Goal: Task Accomplishment & Management: Complete application form

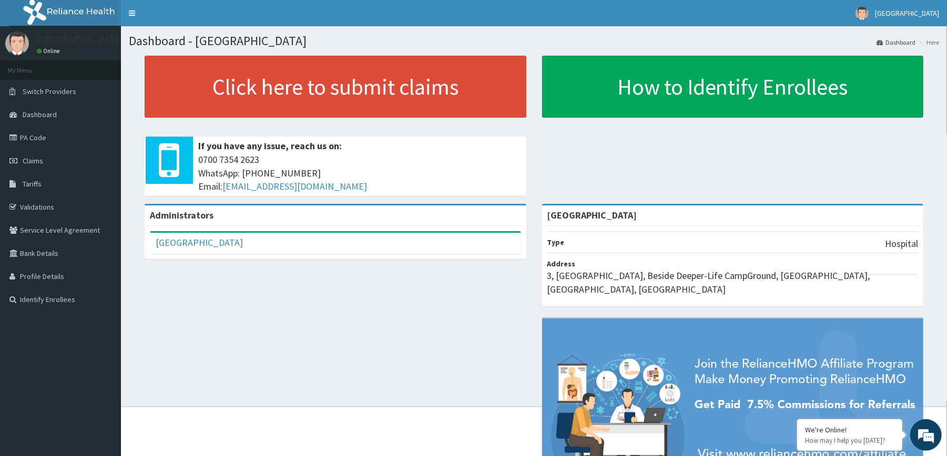
click at [139, 133] on div "Click here to submit claims If you have any issue, reach us on: 0700 7354 2623 …" at bounding box center [335, 130] width 397 height 148
click at [47, 165] on link "Claims" at bounding box center [60, 160] width 121 height 23
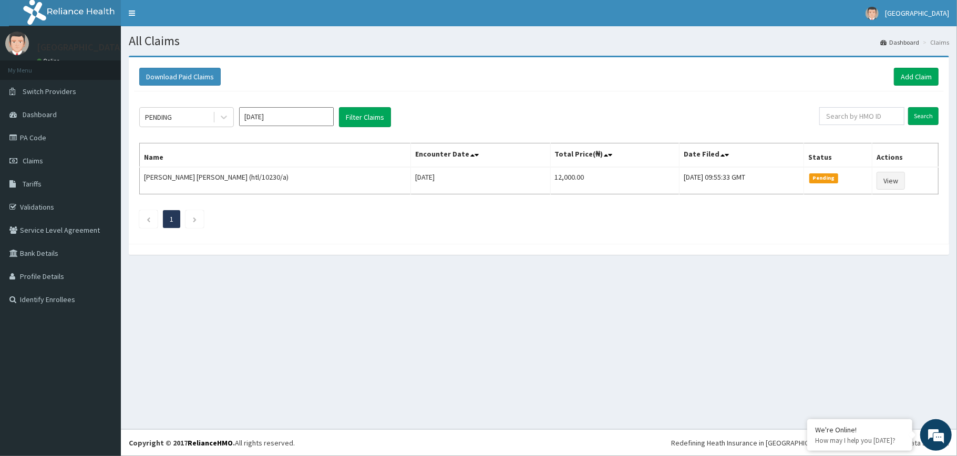
click at [524, 57] on div "Download Paid Claims Add Claim × Note you can only download claims within a max…" at bounding box center [539, 150] width 821 height 187
click at [907, 76] on link "Add Claim" at bounding box center [916, 77] width 45 height 18
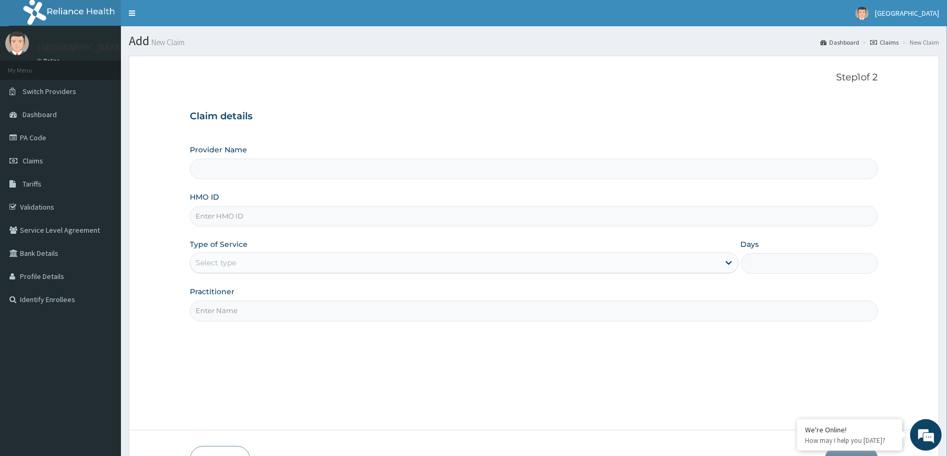
click at [343, 220] on input "HMO ID" at bounding box center [534, 216] width 688 height 21
type input "[GEOGRAPHIC_DATA]"
type input "ELN/10482/B"
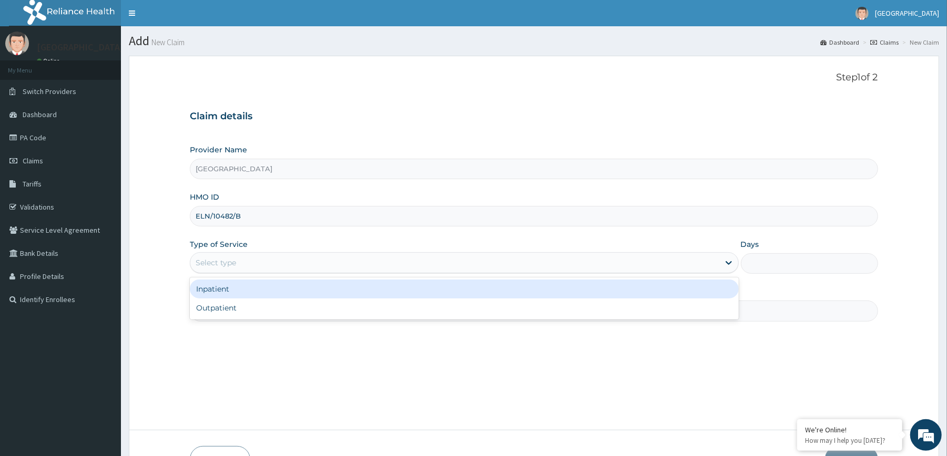
click at [310, 267] on div "Select type" at bounding box center [454, 262] width 528 height 17
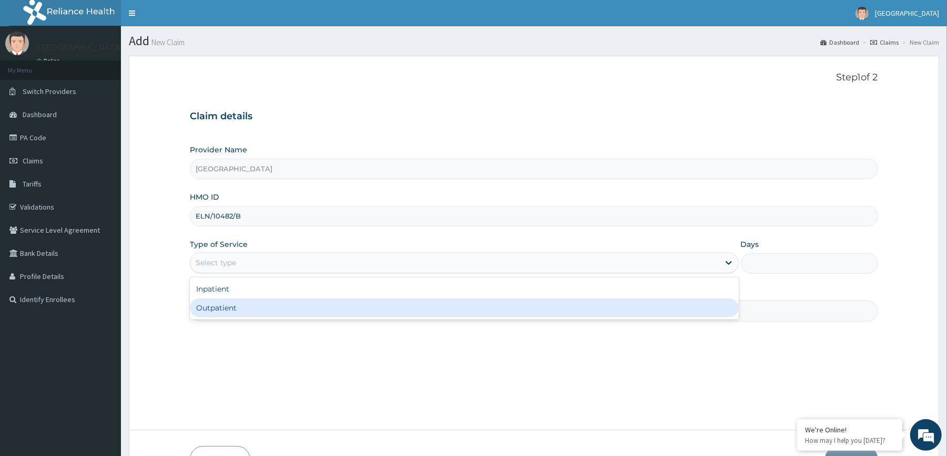
click at [265, 309] on div "Outpatient" at bounding box center [464, 308] width 548 height 19
type input "1"
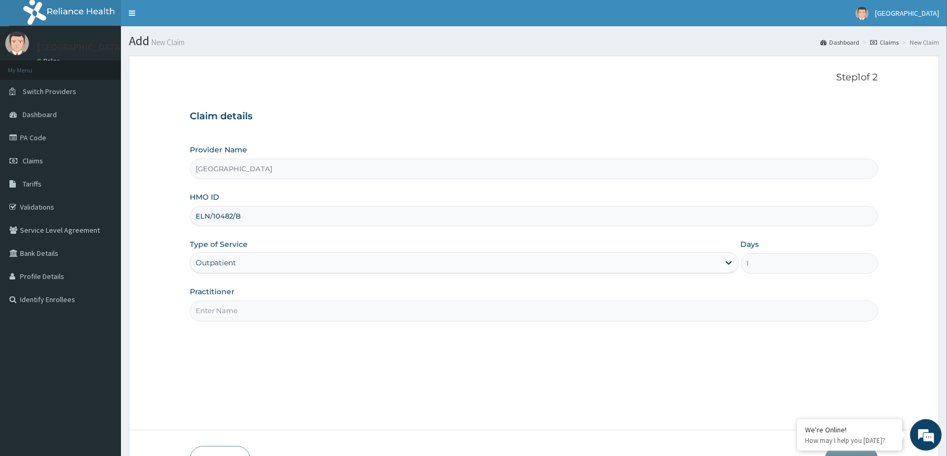
click at [268, 310] on input "Practitioner" at bounding box center [534, 311] width 688 height 21
type input "[PERSON_NAME]"
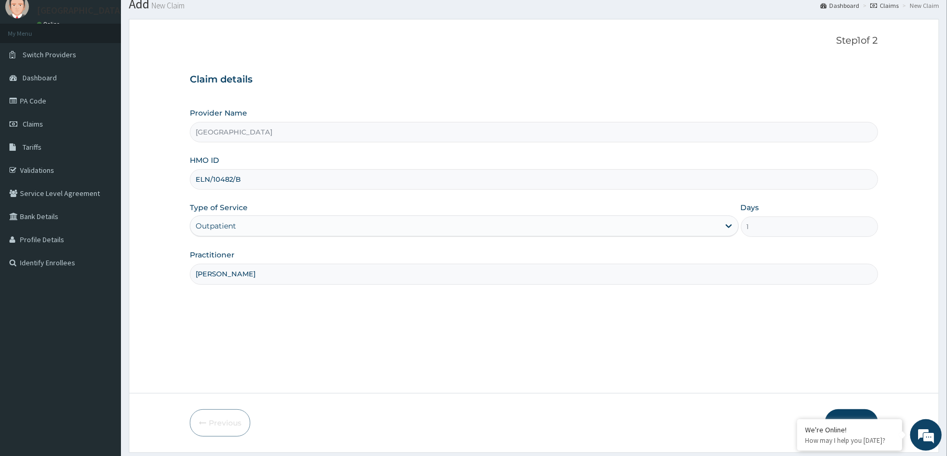
scroll to position [69, 0]
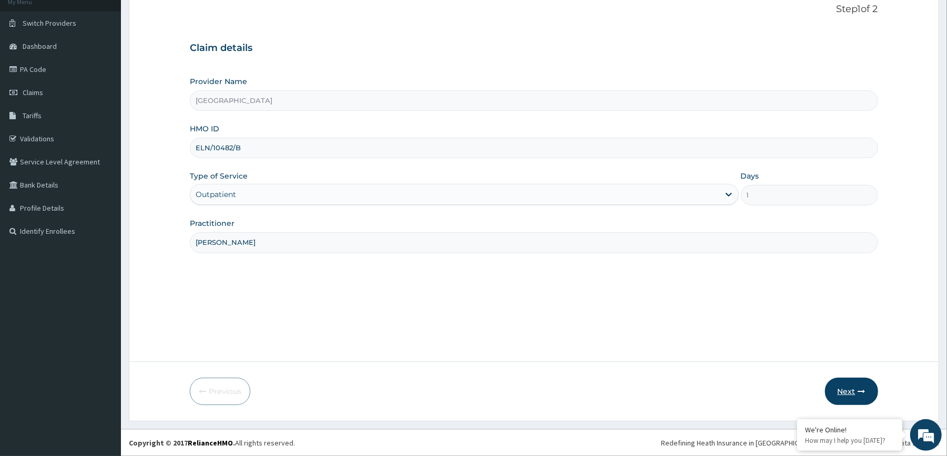
click at [864, 389] on icon "button" at bounding box center [861, 391] width 7 height 7
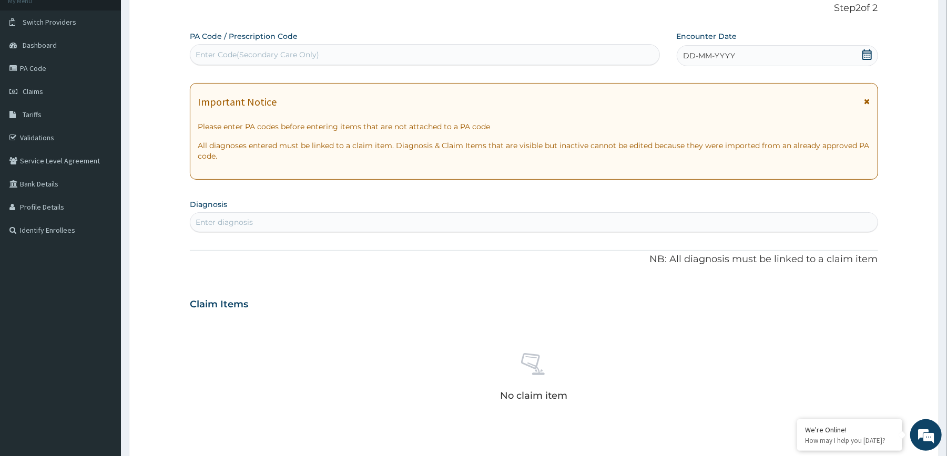
click at [869, 57] on icon at bounding box center [867, 54] width 11 height 11
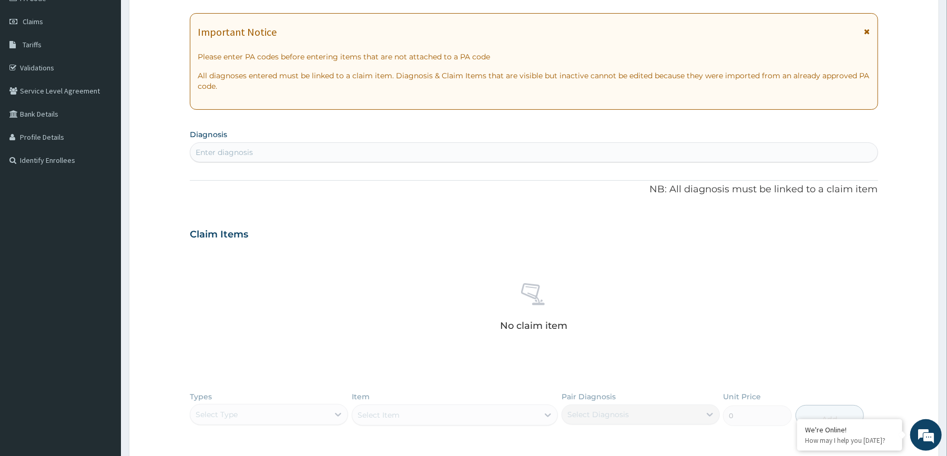
scroll to position [162, 0]
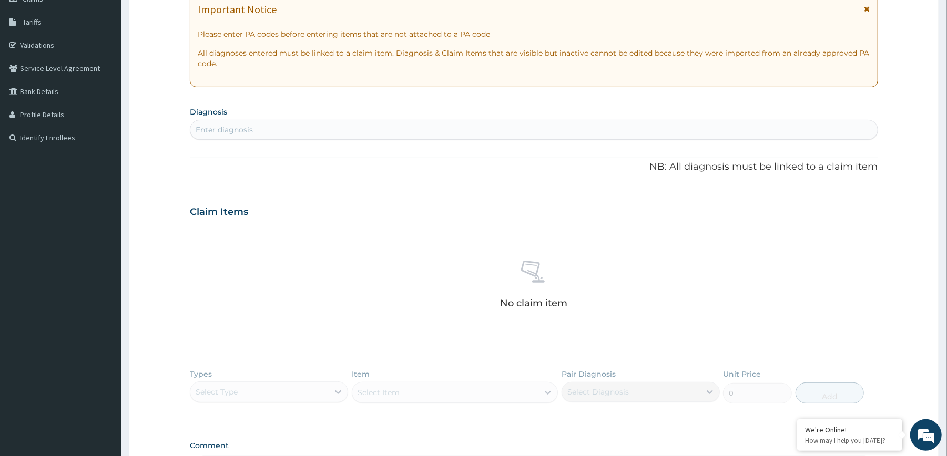
click at [719, 131] on div "Enter diagnosis" at bounding box center [533, 129] width 687 height 17
type input "[MEDICAL_DATA]"
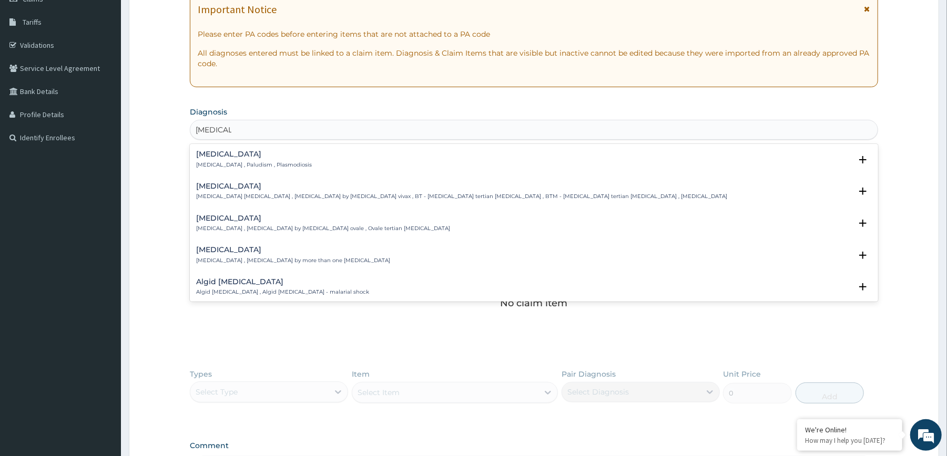
click at [466, 158] on div "[MEDICAL_DATA] [MEDICAL_DATA] , Paludism , Plasmodiosis" at bounding box center [533, 159] width 675 height 18
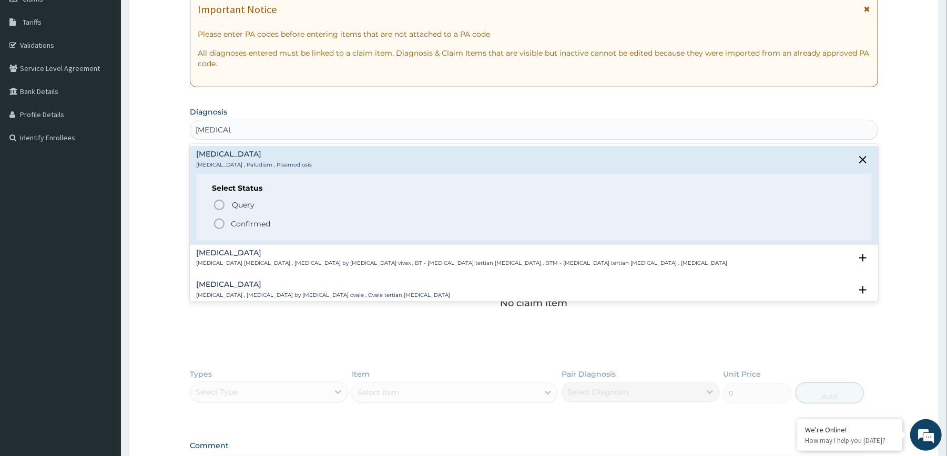
click at [228, 220] on span "Confirmed" at bounding box center [534, 224] width 643 height 13
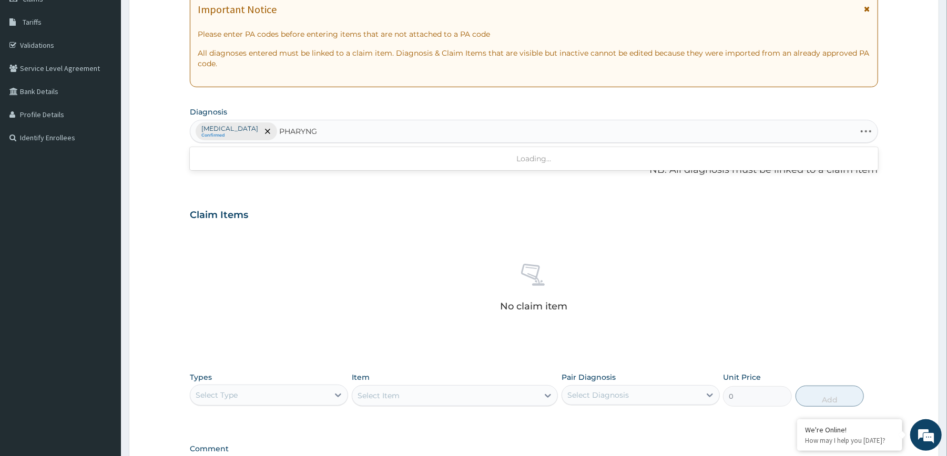
type input "PHARYNGI"
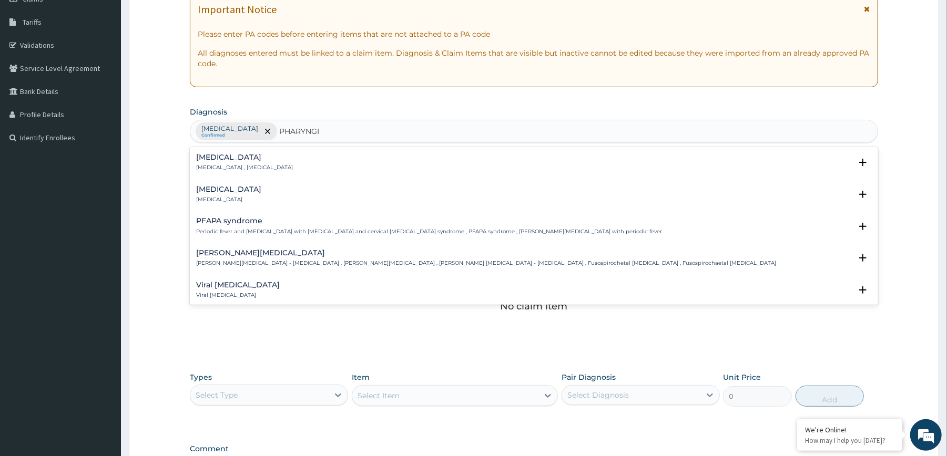
click at [236, 190] on h4 "[MEDICAL_DATA]" at bounding box center [228, 190] width 65 height 8
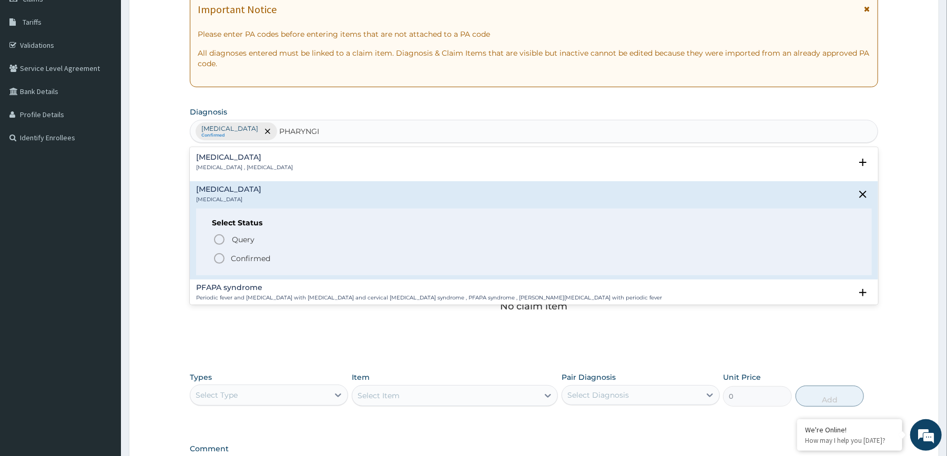
click at [240, 256] on p "Confirmed" at bounding box center [250, 258] width 39 height 11
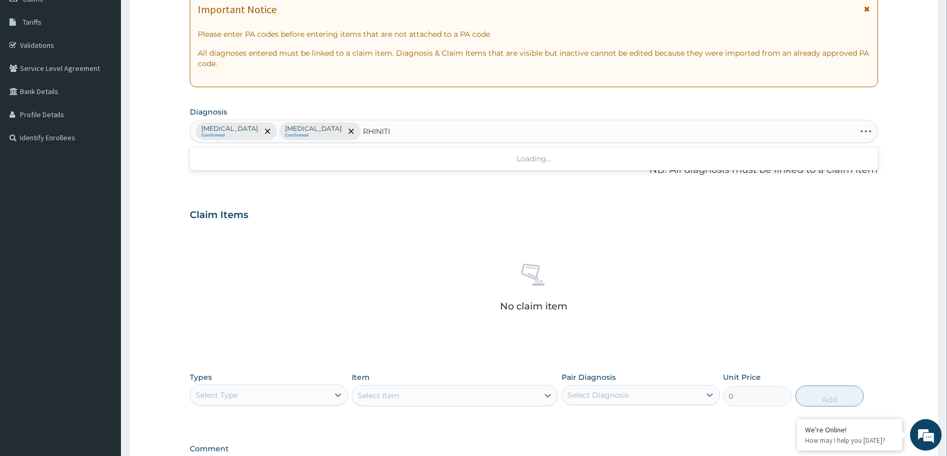
type input "[MEDICAL_DATA]"
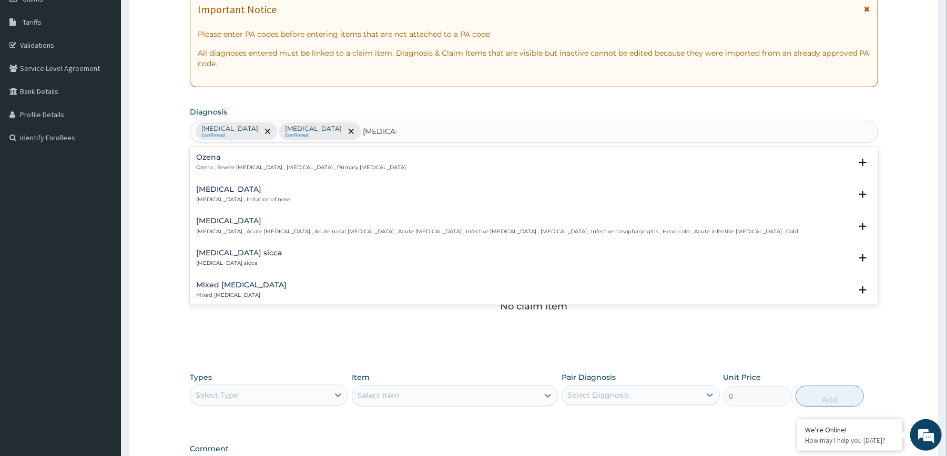
click at [249, 189] on h4 "[MEDICAL_DATA]" at bounding box center [243, 190] width 94 height 8
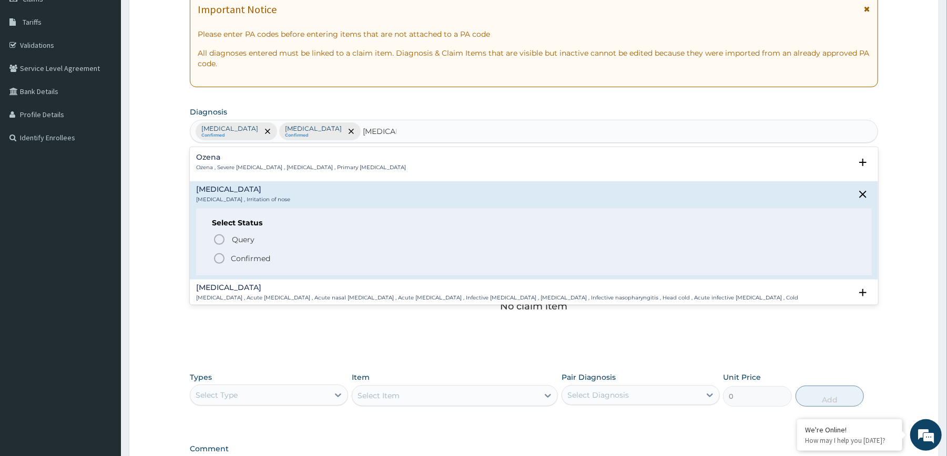
click at [248, 254] on p "Confirmed" at bounding box center [250, 258] width 39 height 11
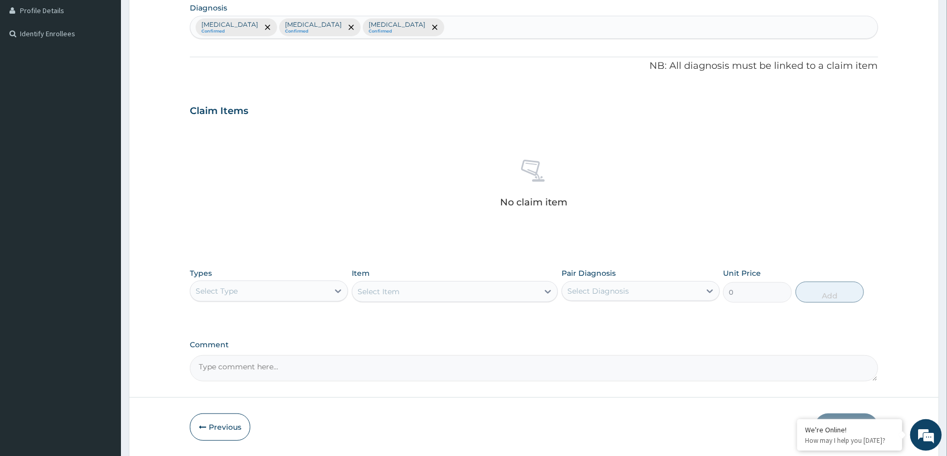
scroll to position [303, 0]
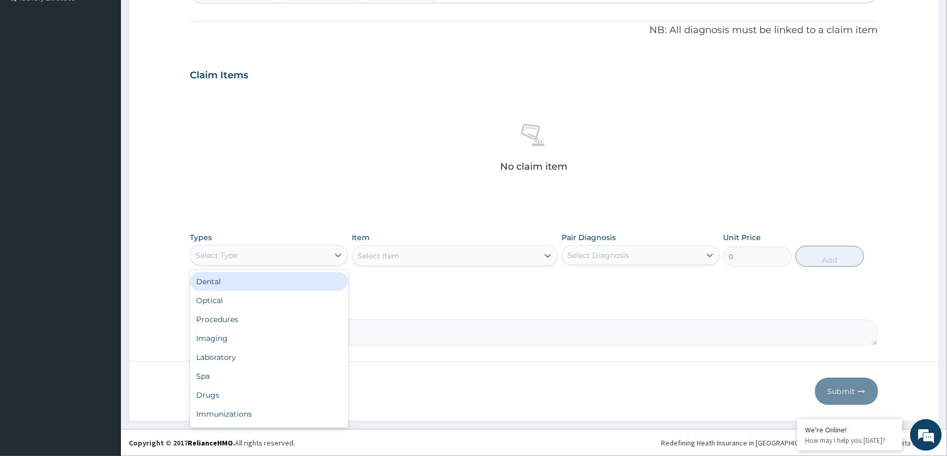
click at [328, 258] on div "Select Type" at bounding box center [259, 255] width 138 height 17
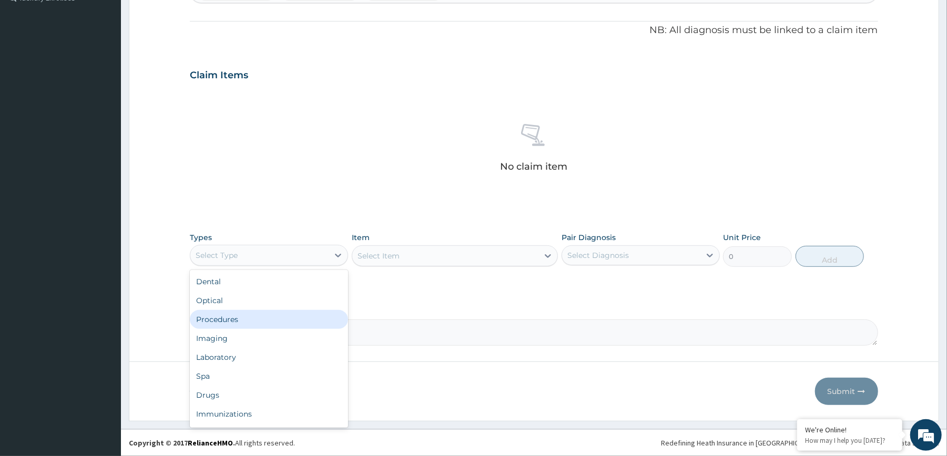
click at [262, 322] on div "Procedures" at bounding box center [269, 319] width 158 height 19
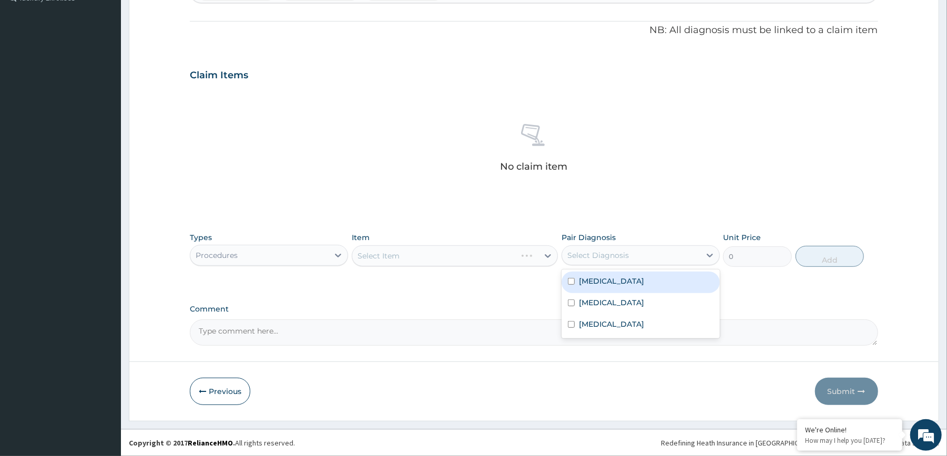
click at [610, 260] on div "Select Diagnosis" at bounding box center [631, 255] width 138 height 17
click at [617, 280] on div "[MEDICAL_DATA]" at bounding box center [641, 283] width 158 height 22
checkbox input "true"
click at [621, 298] on label "[MEDICAL_DATA]" at bounding box center [611, 303] width 65 height 11
checkbox input "true"
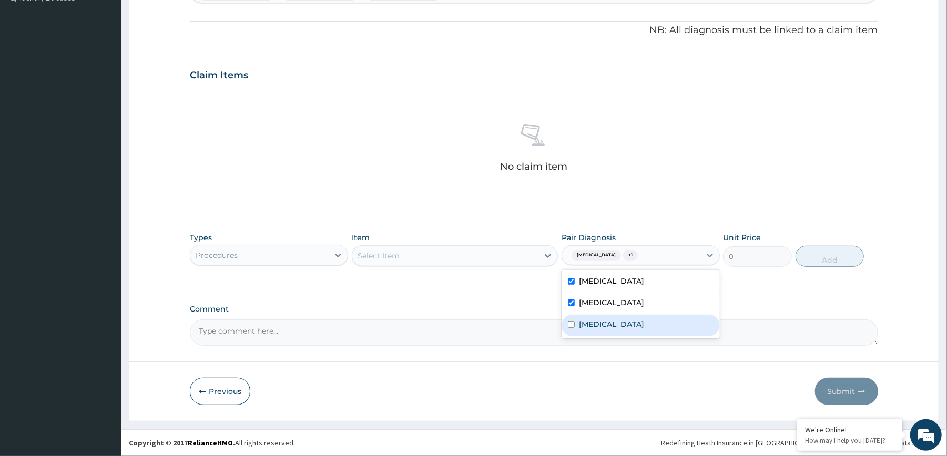
click at [621, 322] on div "[MEDICAL_DATA]" at bounding box center [641, 326] width 158 height 22
checkbox input "true"
click at [520, 251] on div "Select Item" at bounding box center [445, 256] width 186 height 17
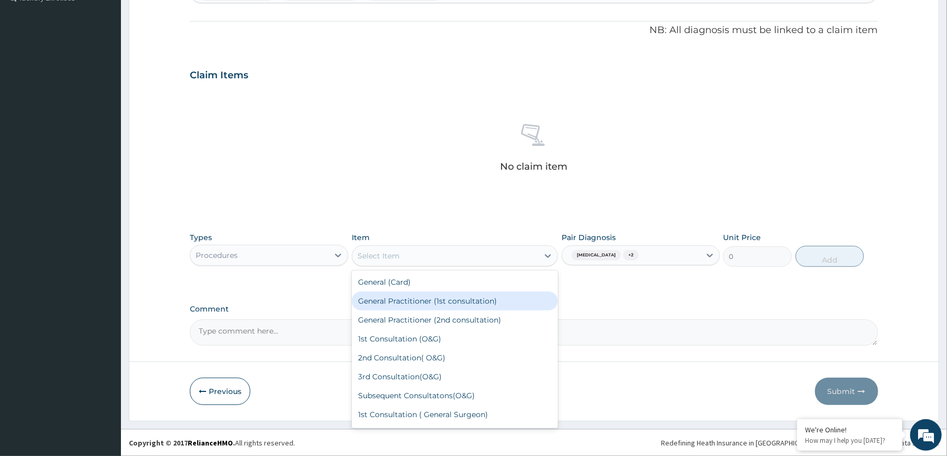
click at [486, 295] on div "General Practitioner (1st consultation)" at bounding box center [455, 301] width 206 height 19
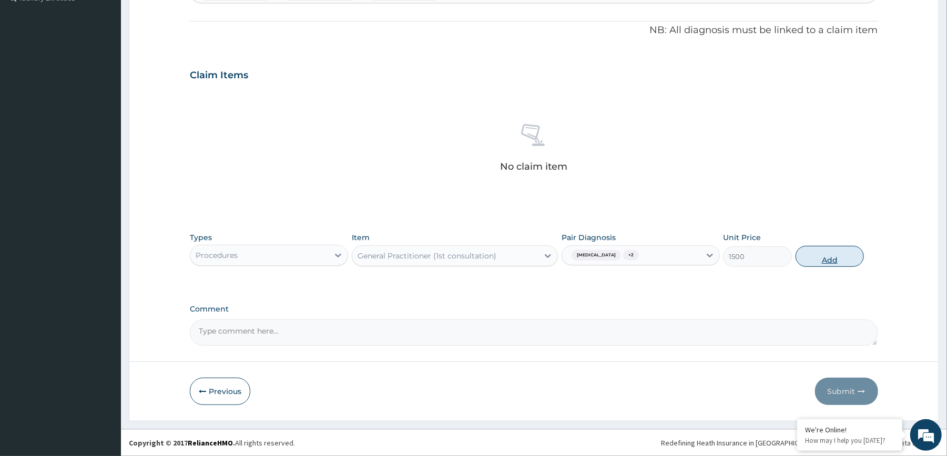
click at [851, 253] on button "Add" at bounding box center [830, 256] width 69 height 21
type input "0"
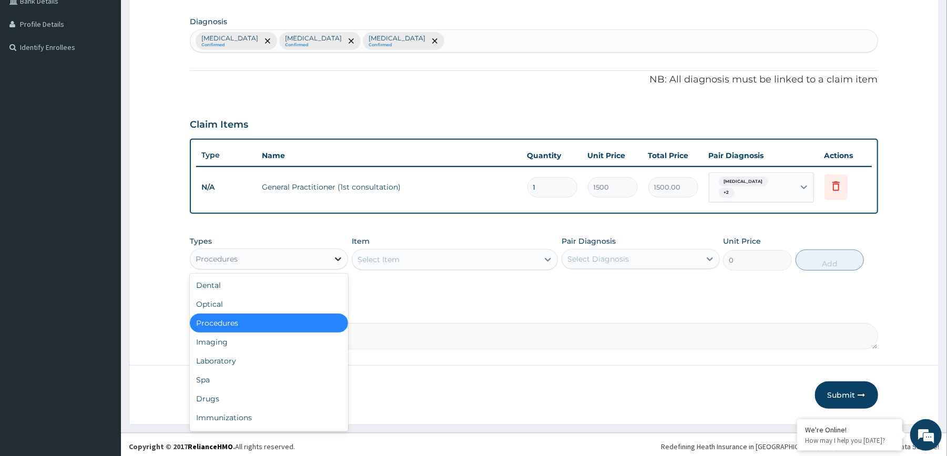
click at [329, 252] on div at bounding box center [338, 259] width 19 height 19
click at [308, 356] on div "Laboratory" at bounding box center [269, 361] width 158 height 19
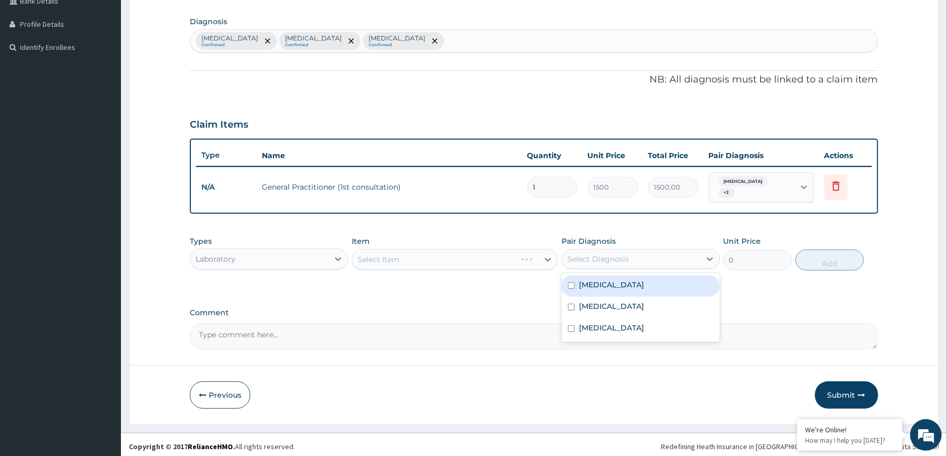
click at [630, 258] on div "Select Diagnosis" at bounding box center [631, 259] width 138 height 17
click at [627, 279] on div "[MEDICAL_DATA]" at bounding box center [641, 287] width 158 height 22
checkbox input "true"
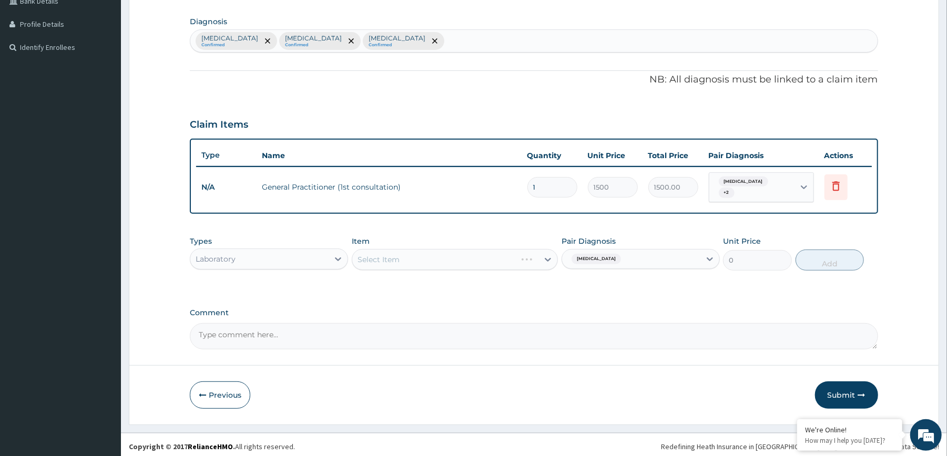
click at [521, 251] on div "Select Item" at bounding box center [455, 259] width 206 height 21
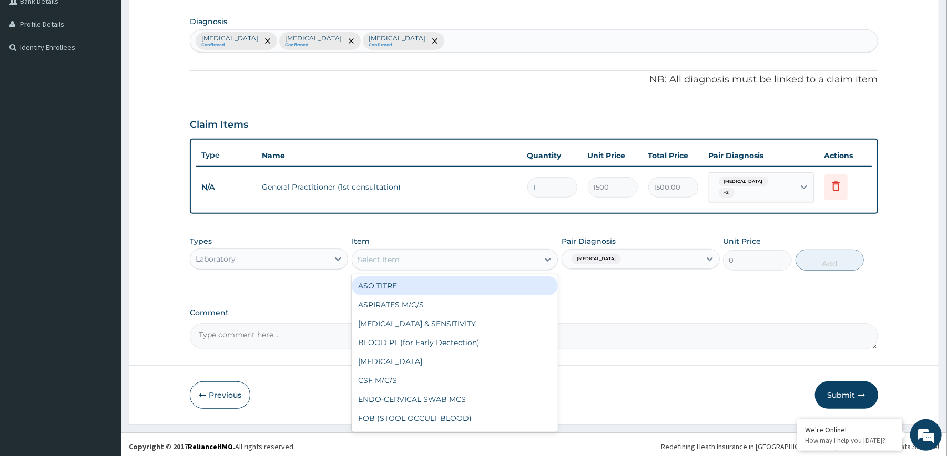
click at [529, 257] on div "Select Item" at bounding box center [445, 259] width 186 height 17
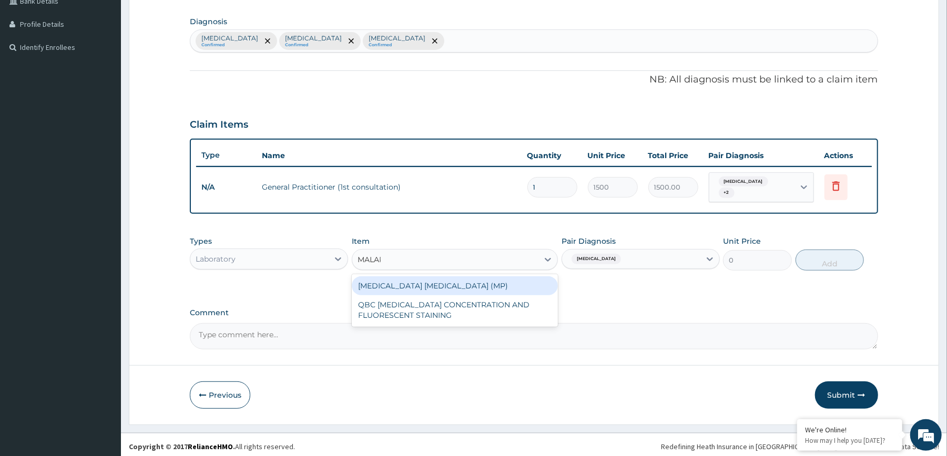
type input "MALARI"
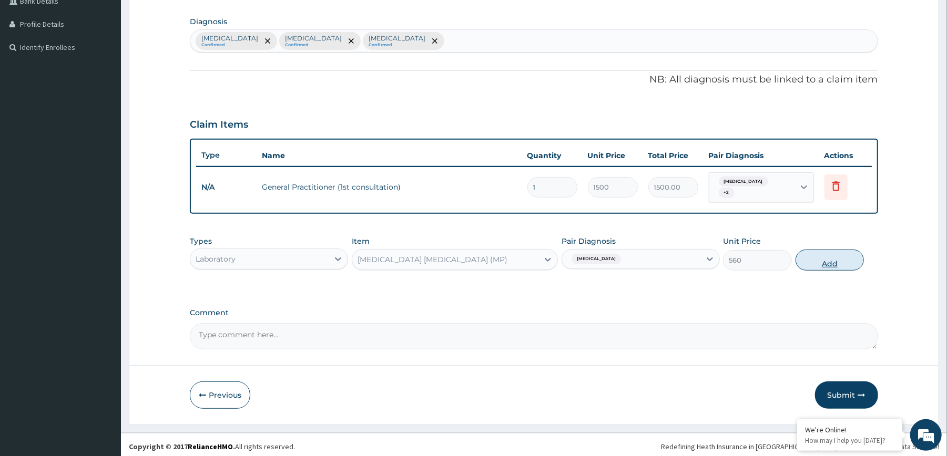
click at [816, 253] on button "Add" at bounding box center [830, 260] width 69 height 21
type input "0"
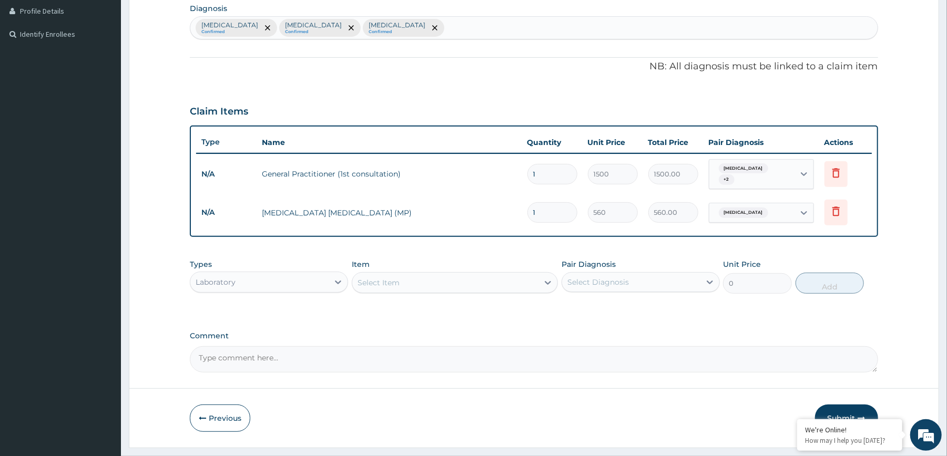
scroll to position [289, 0]
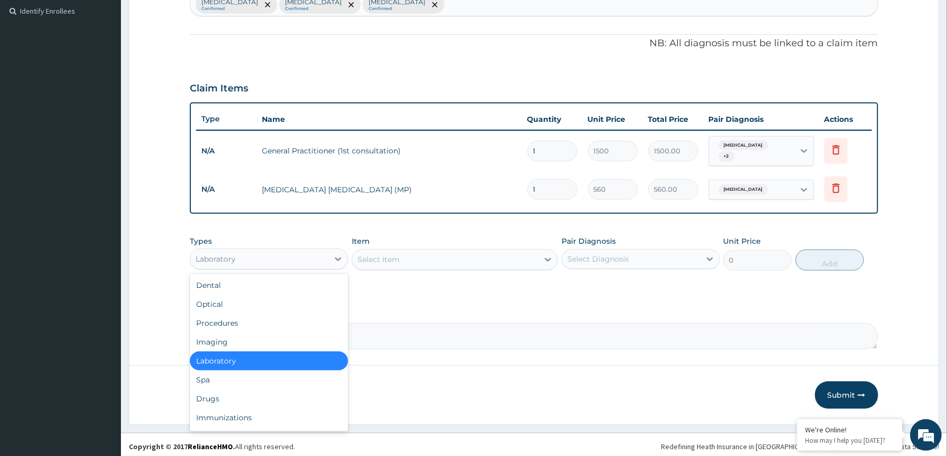
click at [289, 255] on div "Laboratory" at bounding box center [259, 259] width 138 height 17
click at [235, 392] on div "Drugs" at bounding box center [269, 399] width 158 height 19
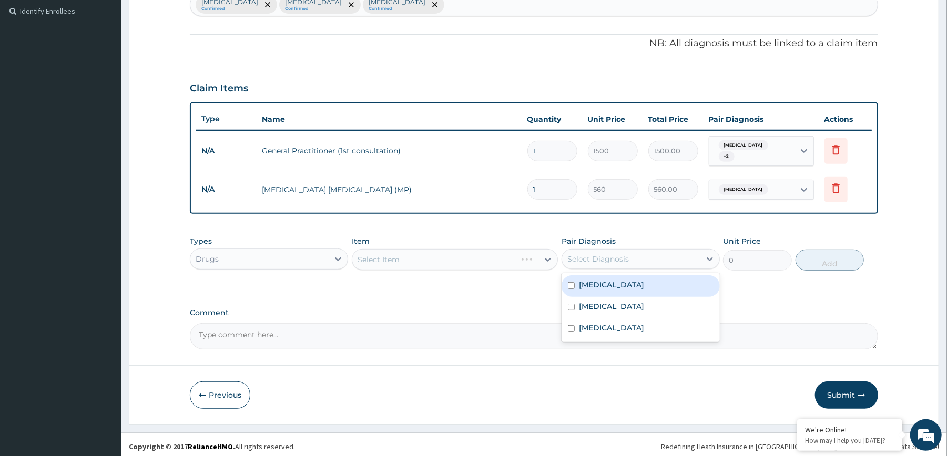
click at [591, 257] on div "Select Diagnosis" at bounding box center [598, 259] width 62 height 11
click at [610, 284] on div "[MEDICAL_DATA]" at bounding box center [641, 287] width 158 height 22
checkbox input "true"
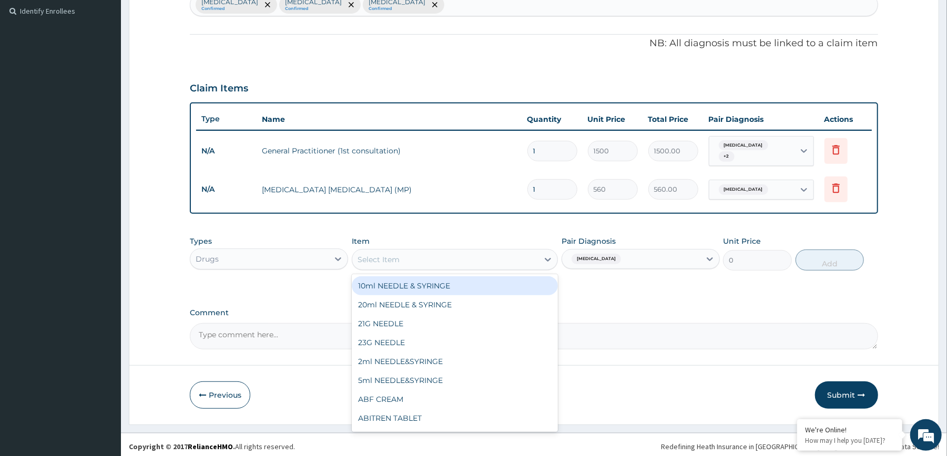
click at [528, 256] on div "Select Item" at bounding box center [445, 259] width 186 height 17
type input "PARACE"
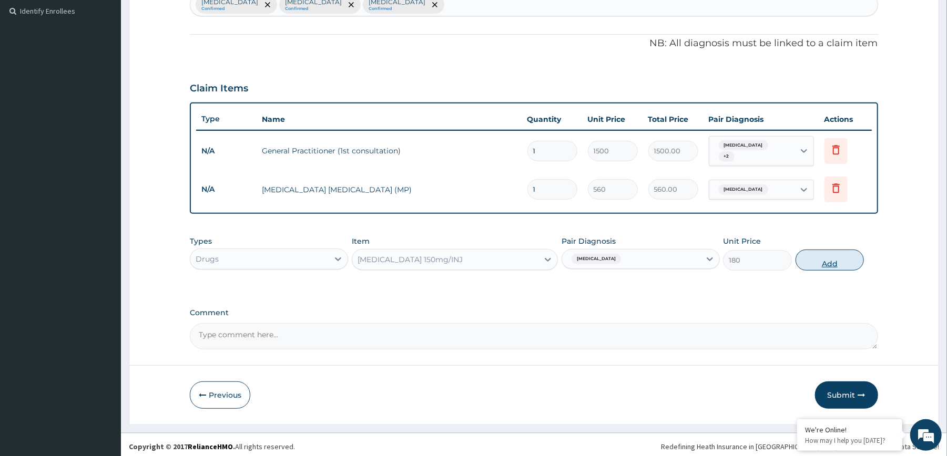
click at [831, 255] on button "Add" at bounding box center [830, 260] width 69 height 21
type input "0"
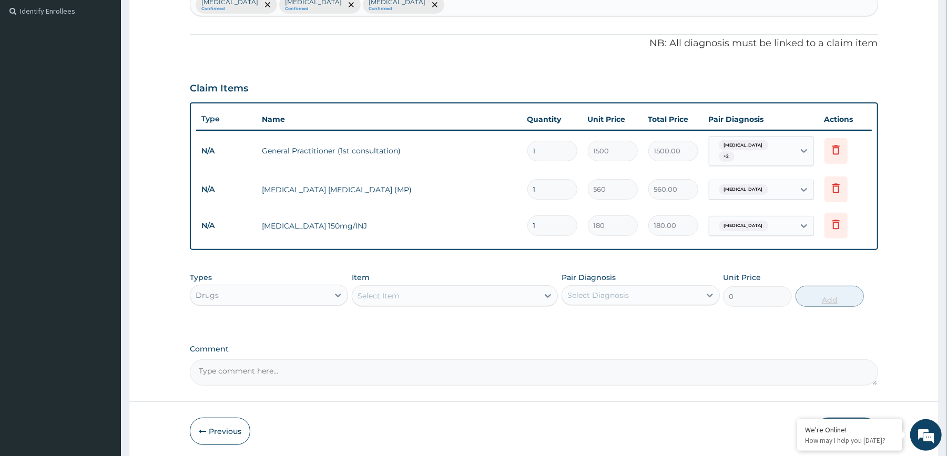
type input "0.00"
type input "5"
type input "900.00"
type input "5"
click at [678, 293] on div "Select Diagnosis" at bounding box center [631, 295] width 138 height 17
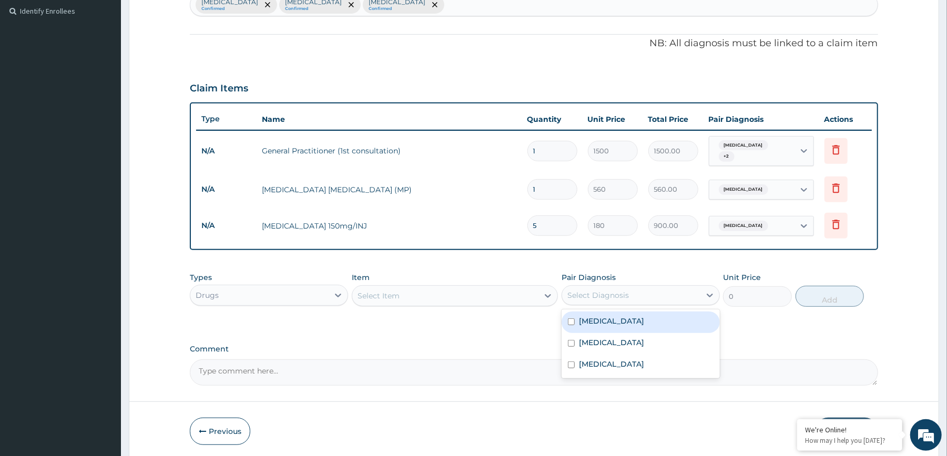
click at [614, 324] on div "[MEDICAL_DATA]" at bounding box center [641, 323] width 158 height 22
checkbox input "true"
click at [508, 295] on div "Select Item" at bounding box center [445, 296] width 186 height 17
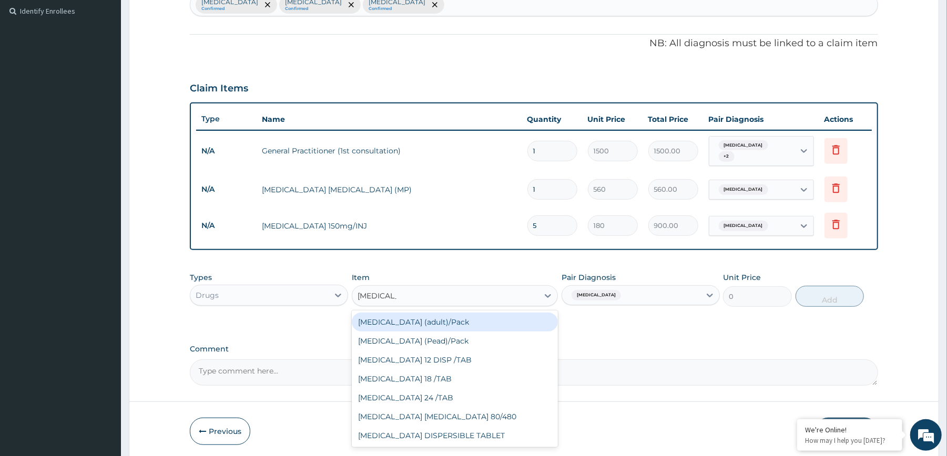
type input "[MEDICAL_DATA] D"
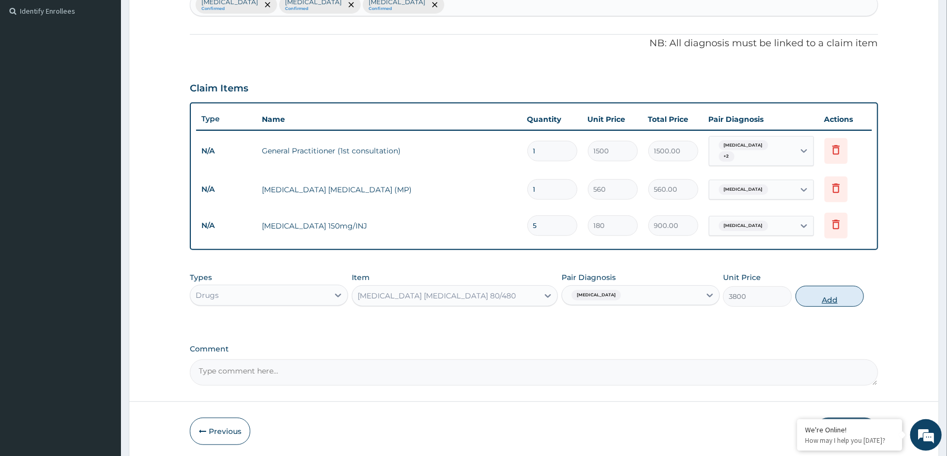
click at [853, 299] on button "Add" at bounding box center [830, 296] width 69 height 21
type input "0"
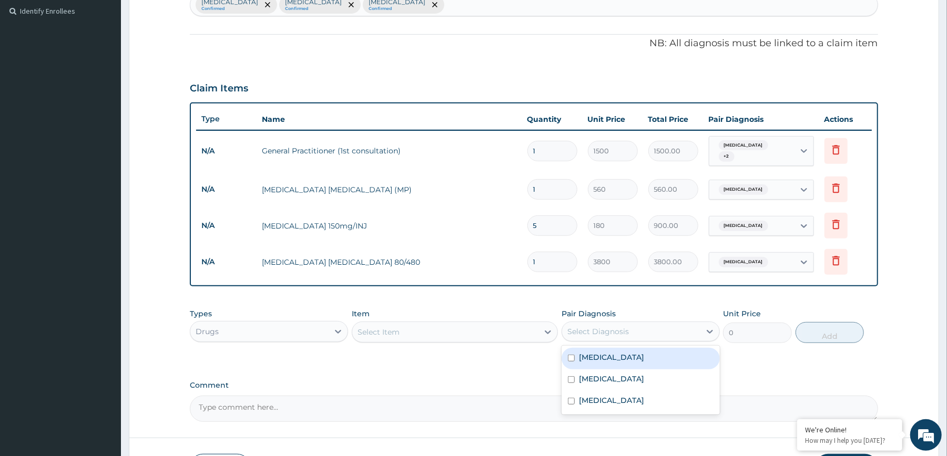
click at [690, 323] on div "Select Diagnosis" at bounding box center [631, 331] width 138 height 17
click at [646, 352] on div "[MEDICAL_DATA]" at bounding box center [641, 359] width 158 height 22
checkbox input "true"
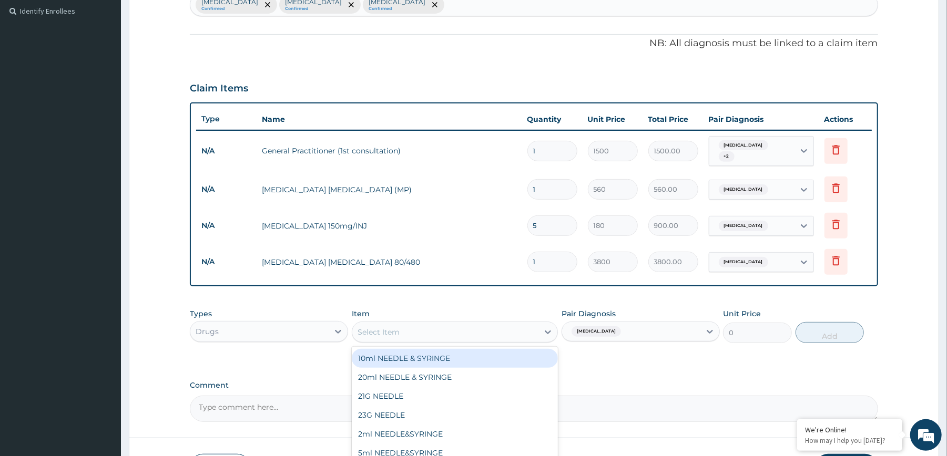
click at [523, 333] on div "Select Item" at bounding box center [445, 332] width 186 height 17
type input "PARACE"
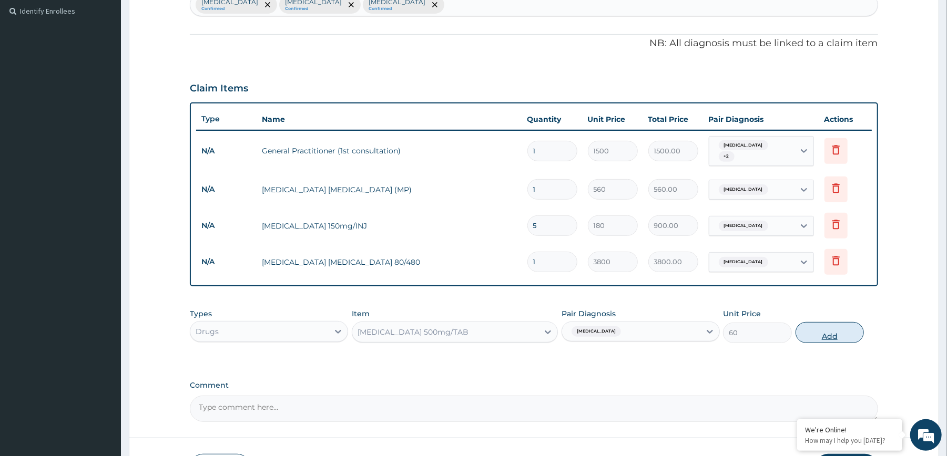
click at [833, 333] on button "Add" at bounding box center [830, 332] width 69 height 21
type input "0"
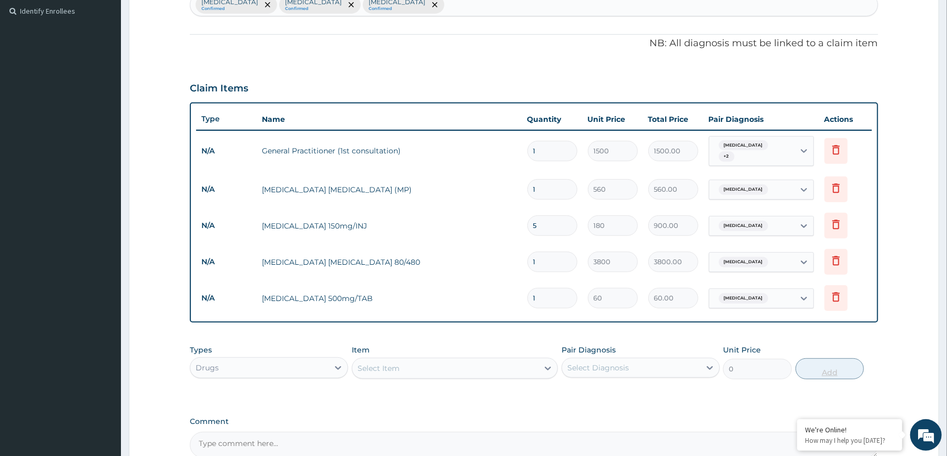
type input "0.00"
type input "2"
type input "120.00"
type input "20"
type input "1200.00"
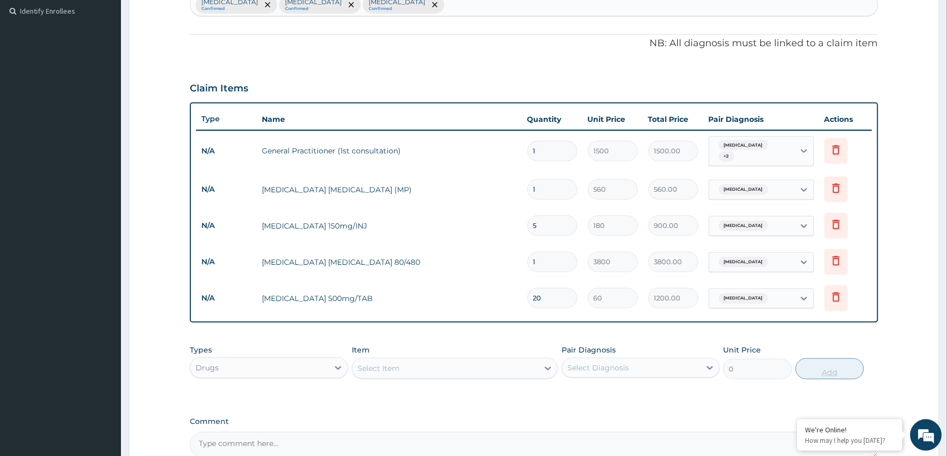
type input "20"
click at [833, 333] on div "PA Code / Prescription Code Enter Code(Secondary Care Only) Encounter Date [DAT…" at bounding box center [534, 135] width 688 height 647
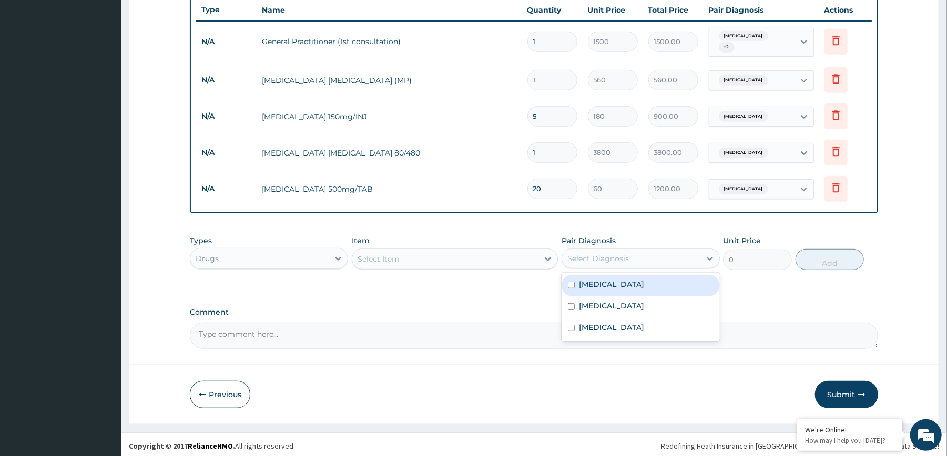
click at [677, 261] on div "Select Diagnosis" at bounding box center [631, 258] width 138 height 17
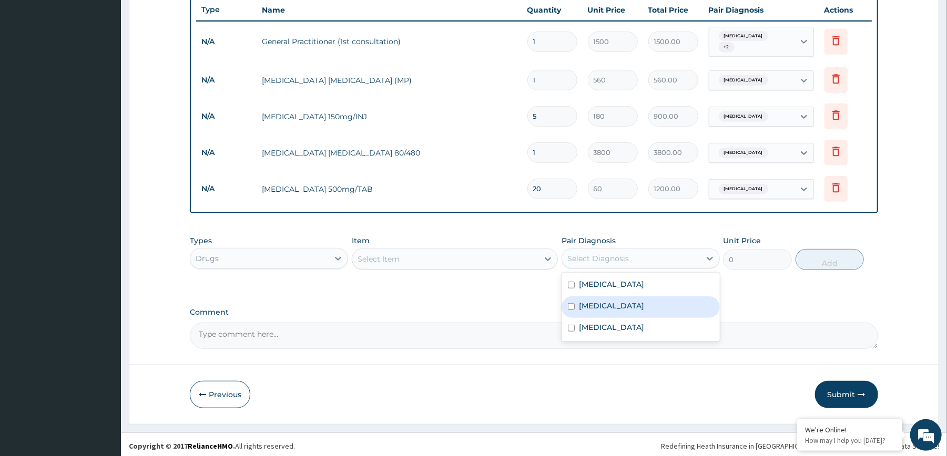
click at [599, 301] on label "[MEDICAL_DATA]" at bounding box center [611, 306] width 65 height 11
checkbox input "true"
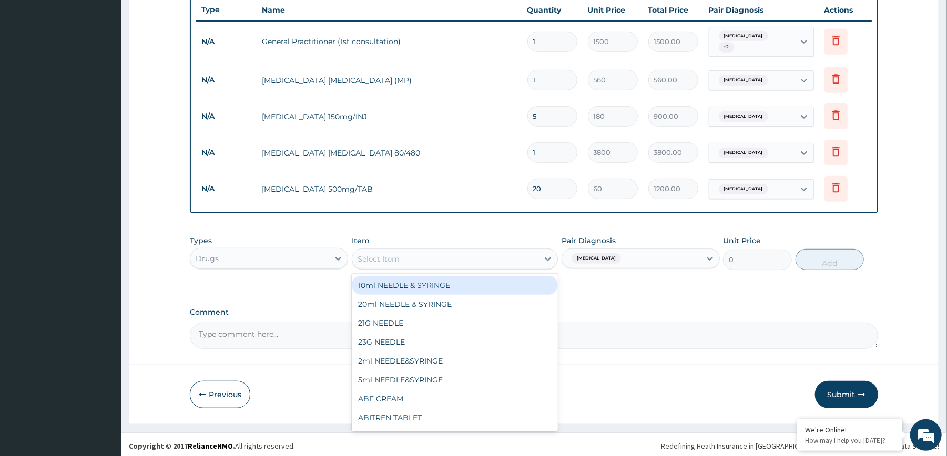
click at [517, 251] on div "Select Item" at bounding box center [445, 259] width 186 height 17
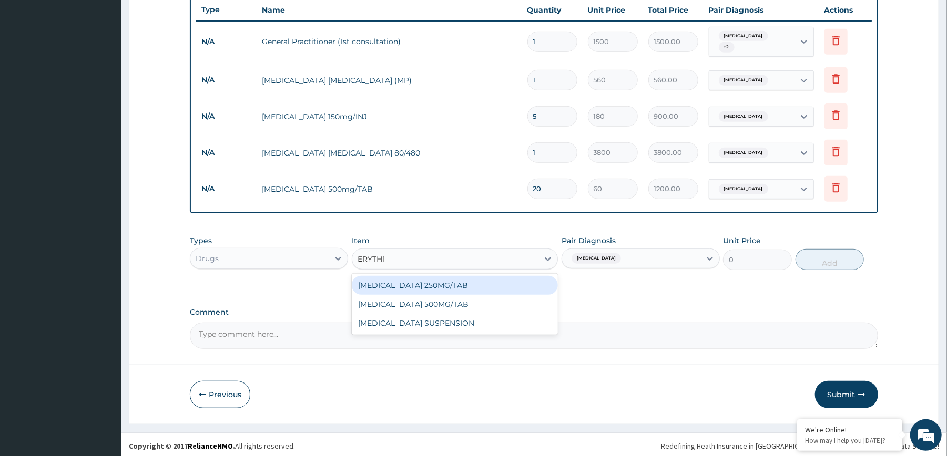
type input "ERYTHRO"
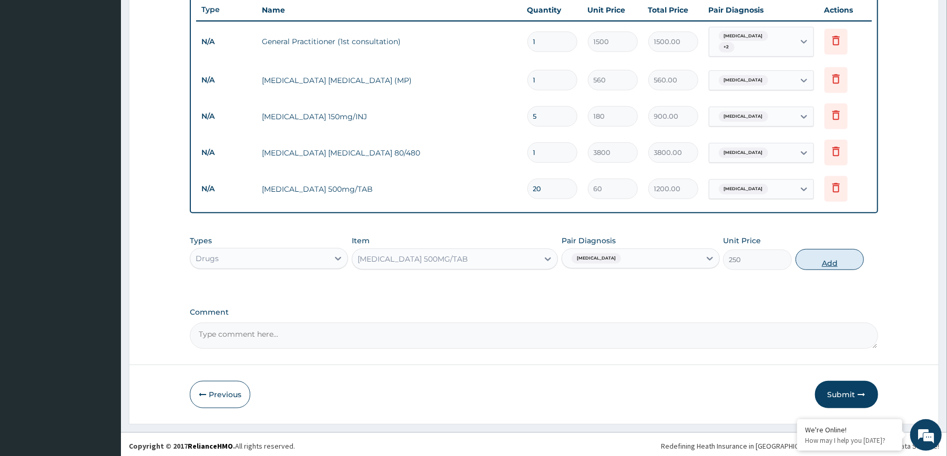
click at [817, 260] on button "Add" at bounding box center [830, 259] width 69 height 21
type input "0"
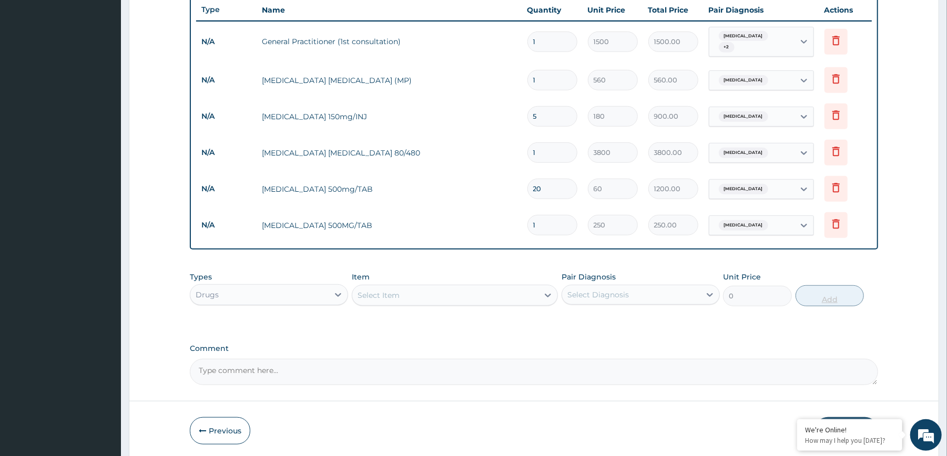
type input "15"
type input "3750.00"
type input "15"
click at [682, 293] on div "Select Diagnosis" at bounding box center [631, 295] width 138 height 17
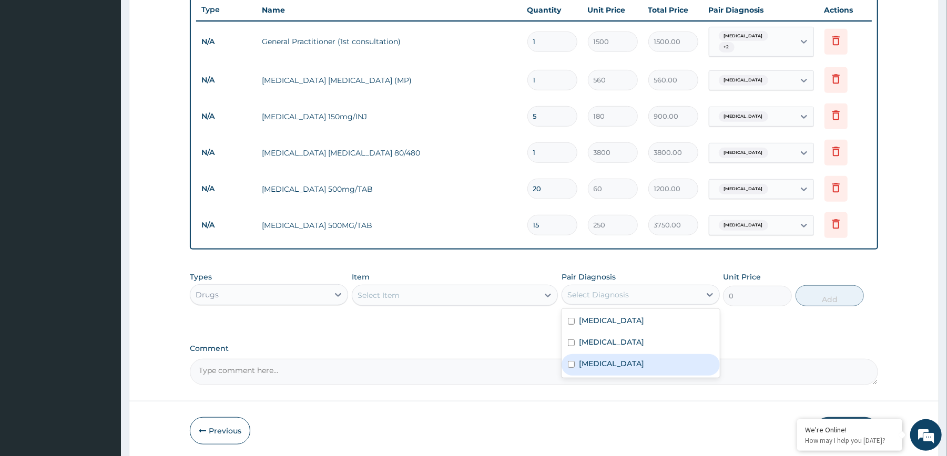
click at [626, 355] on div "[MEDICAL_DATA]" at bounding box center [641, 365] width 158 height 22
checkbox input "true"
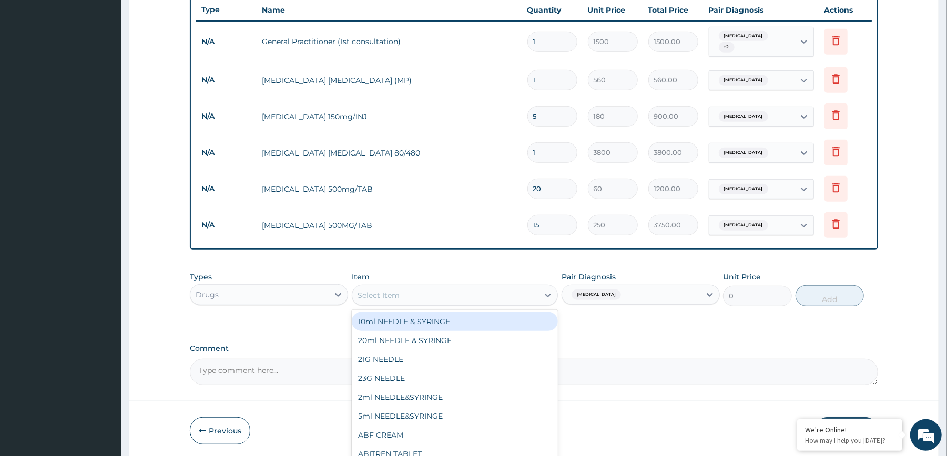
click at [516, 287] on div "Select Item" at bounding box center [445, 295] width 186 height 17
type input "LORATI"
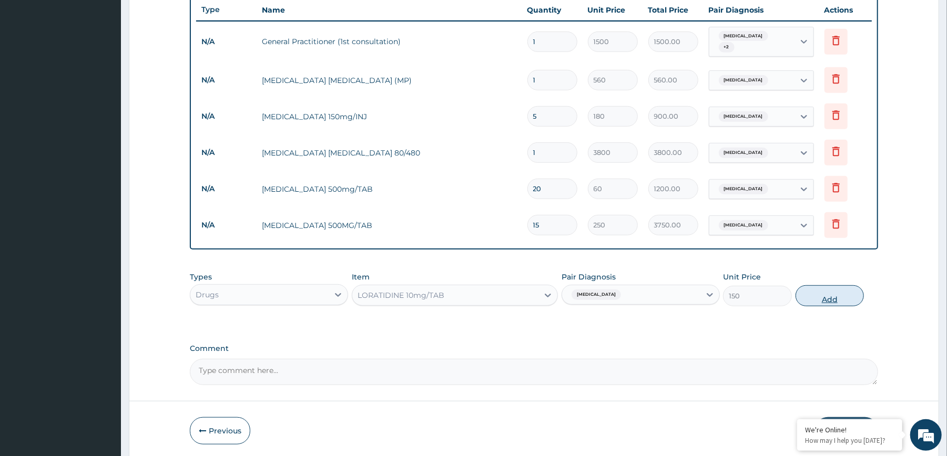
click at [836, 293] on button "Add" at bounding box center [830, 296] width 69 height 21
type input "0"
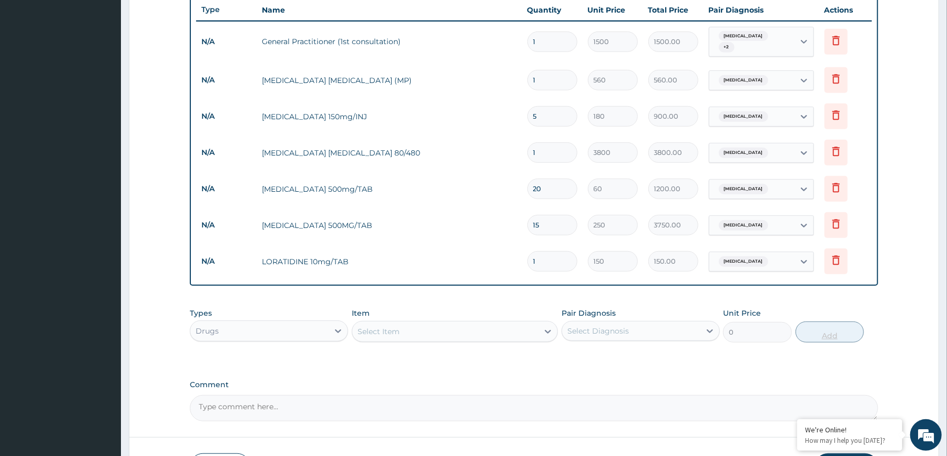
type input "19"
type input "2850.00"
type input "19"
click at [652, 338] on div "Select Diagnosis" at bounding box center [641, 331] width 158 height 20
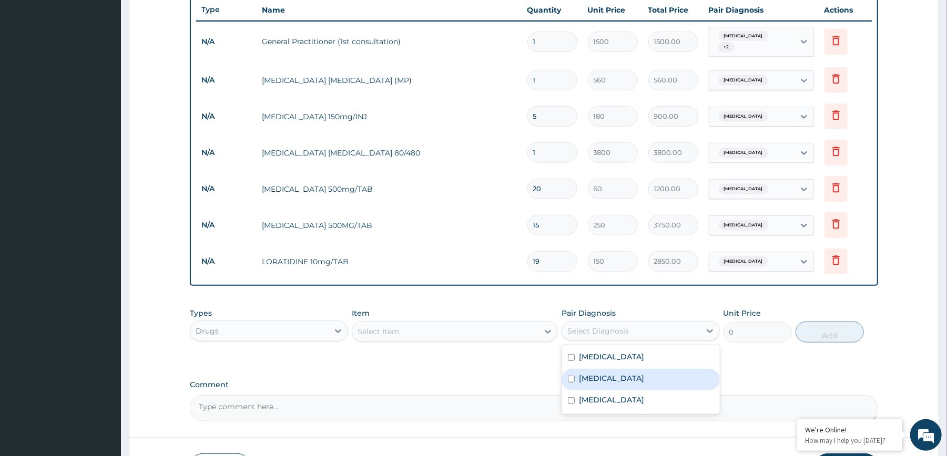
click at [636, 373] on div "[MEDICAL_DATA]" at bounding box center [641, 380] width 158 height 22
checkbox input "true"
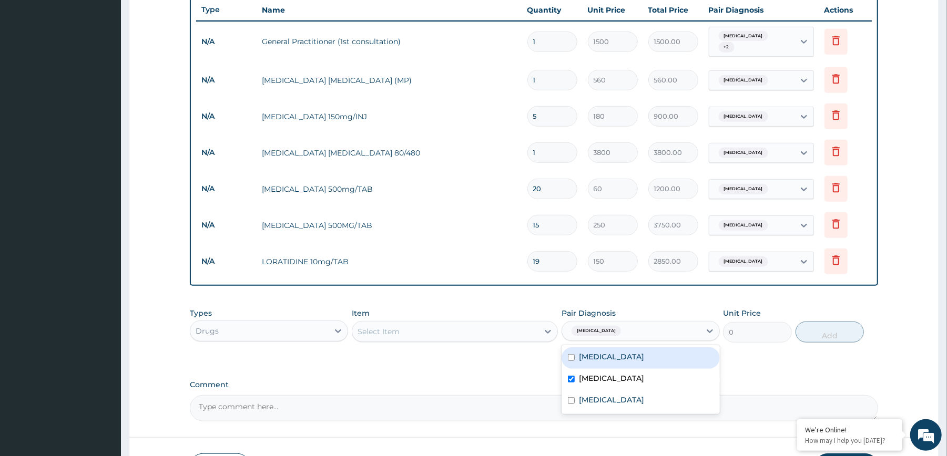
click at [517, 334] on div "Select Item" at bounding box center [445, 331] width 186 height 17
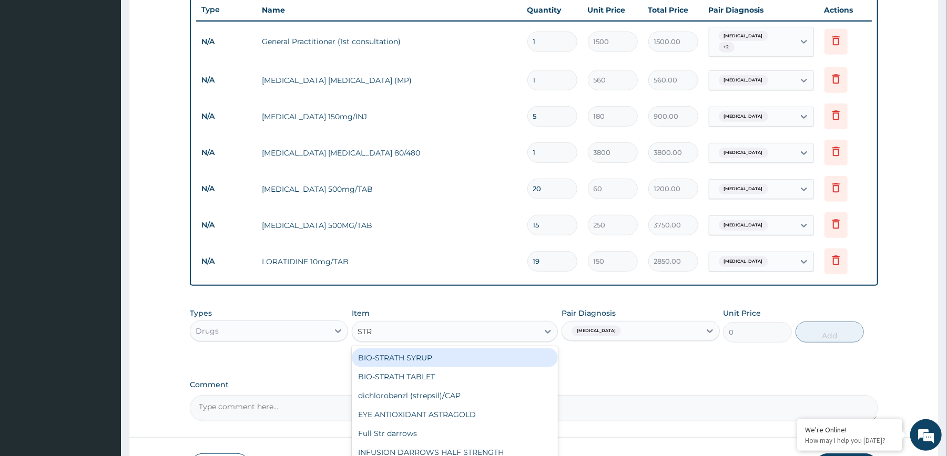
type input "STRE"
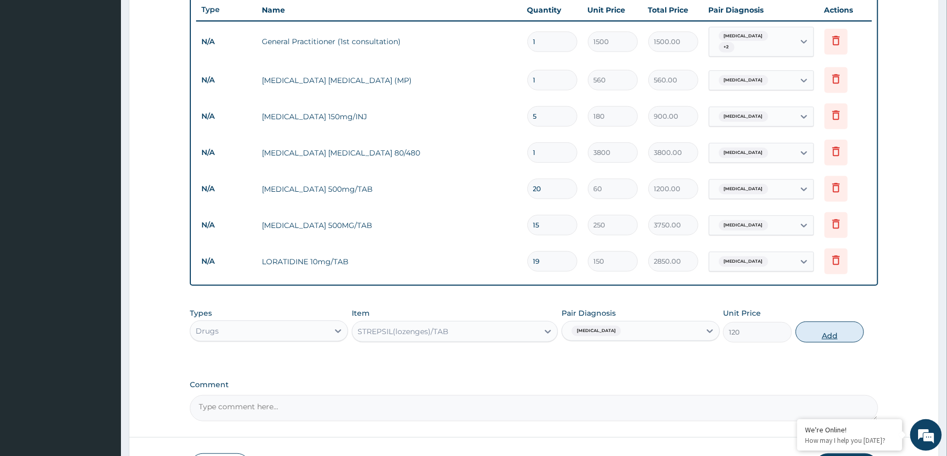
click at [838, 327] on button "Add" at bounding box center [830, 332] width 69 height 21
type input "0"
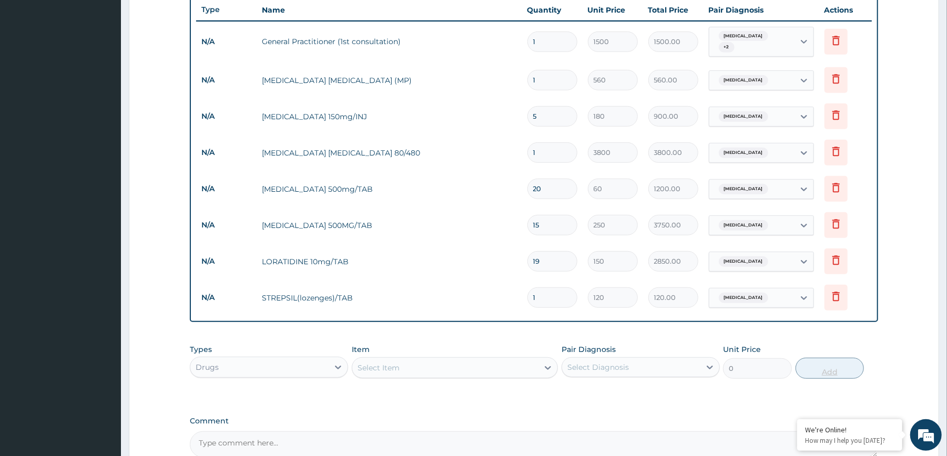
type input "15"
type input "1800.00"
type input "15"
click at [838, 327] on div "PA Code / Prescription Code Enter Code(Secondary Care Only) Encounter Date [DAT…" at bounding box center [534, 80] width 688 height 756
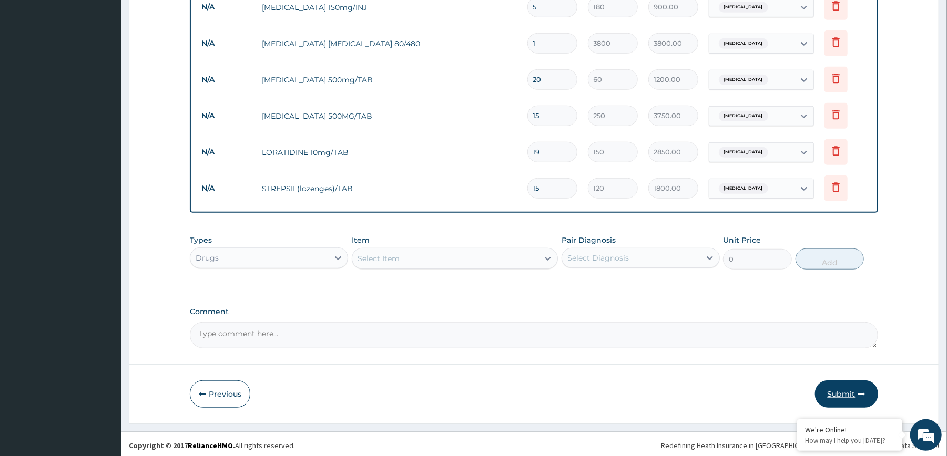
click at [846, 396] on button "Submit" at bounding box center [846, 394] width 63 height 27
